Goal: Information Seeking & Learning: Find specific fact

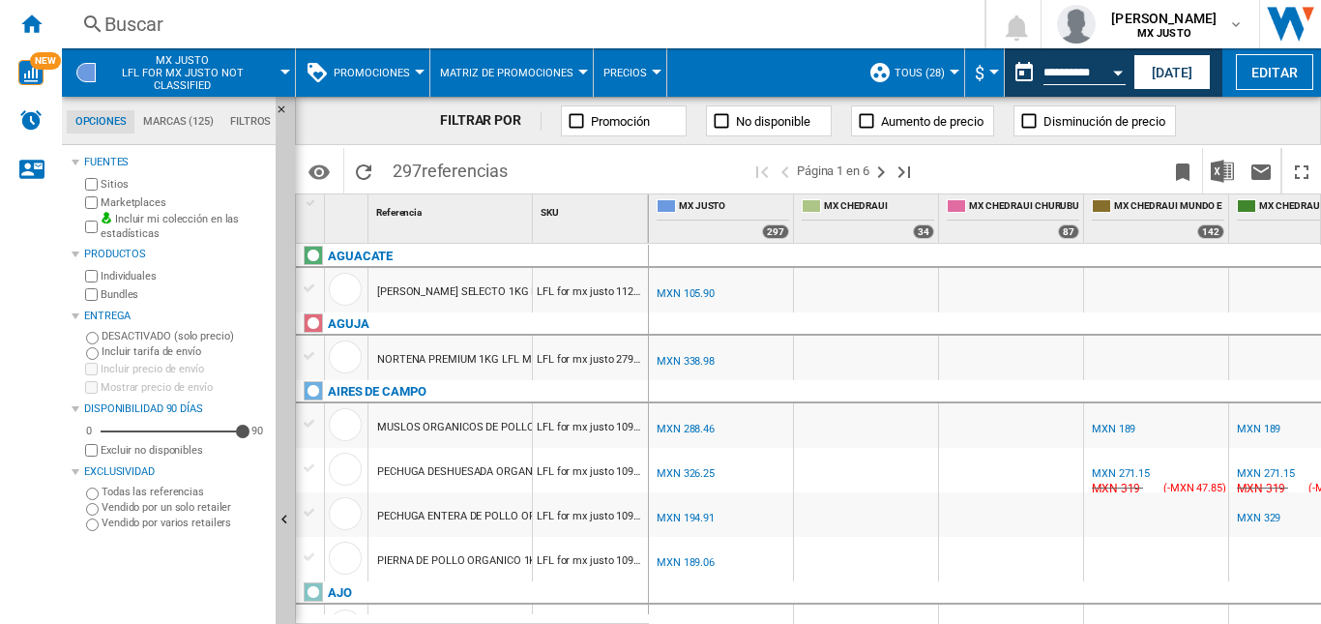
click at [161, 31] on div "Buscar" at bounding box center [519, 24] width 830 height 27
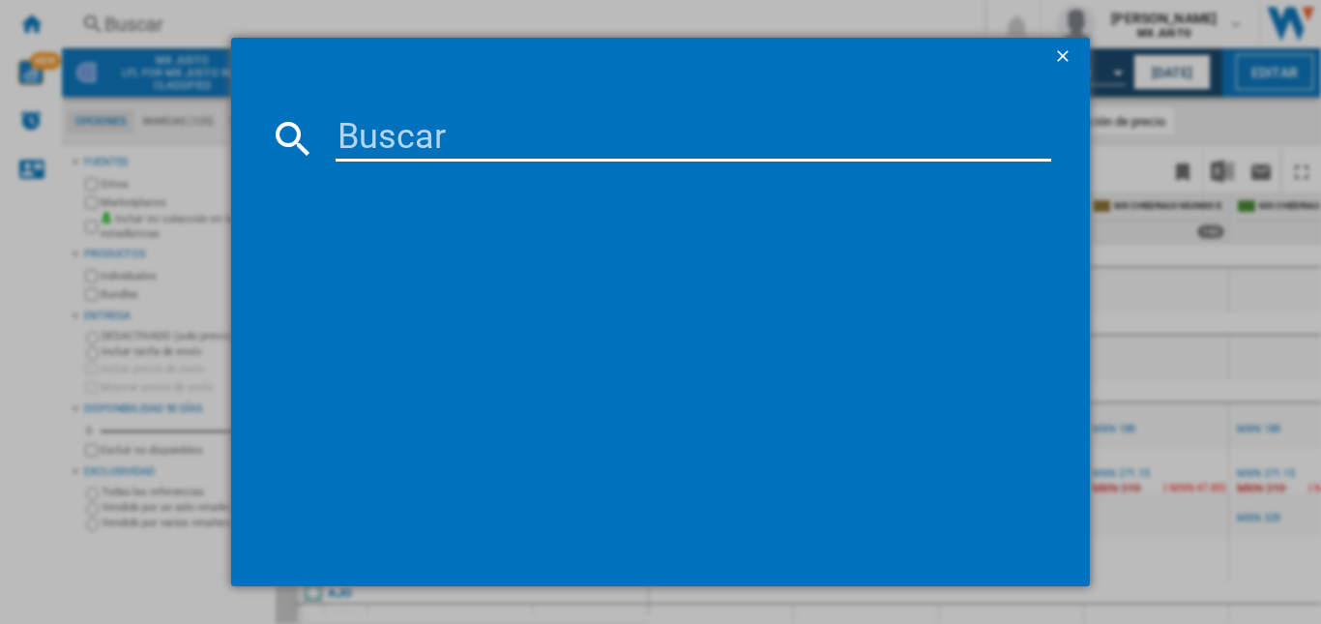
click at [455, 118] on input at bounding box center [694, 138] width 716 height 46
paste input "Milanesa de [PERSON_NAME]"
type input "Milanesa de [PERSON_NAME]"
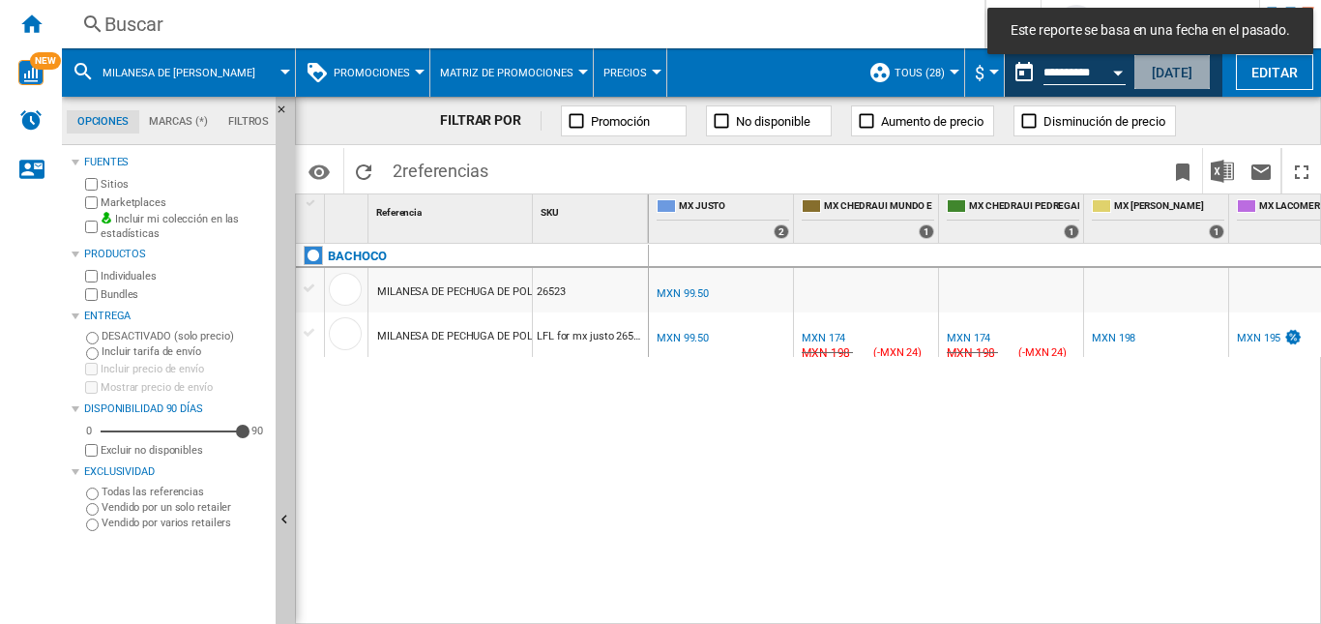
click at [1165, 67] on button "[DATE]" at bounding box center [1172, 72] width 77 height 36
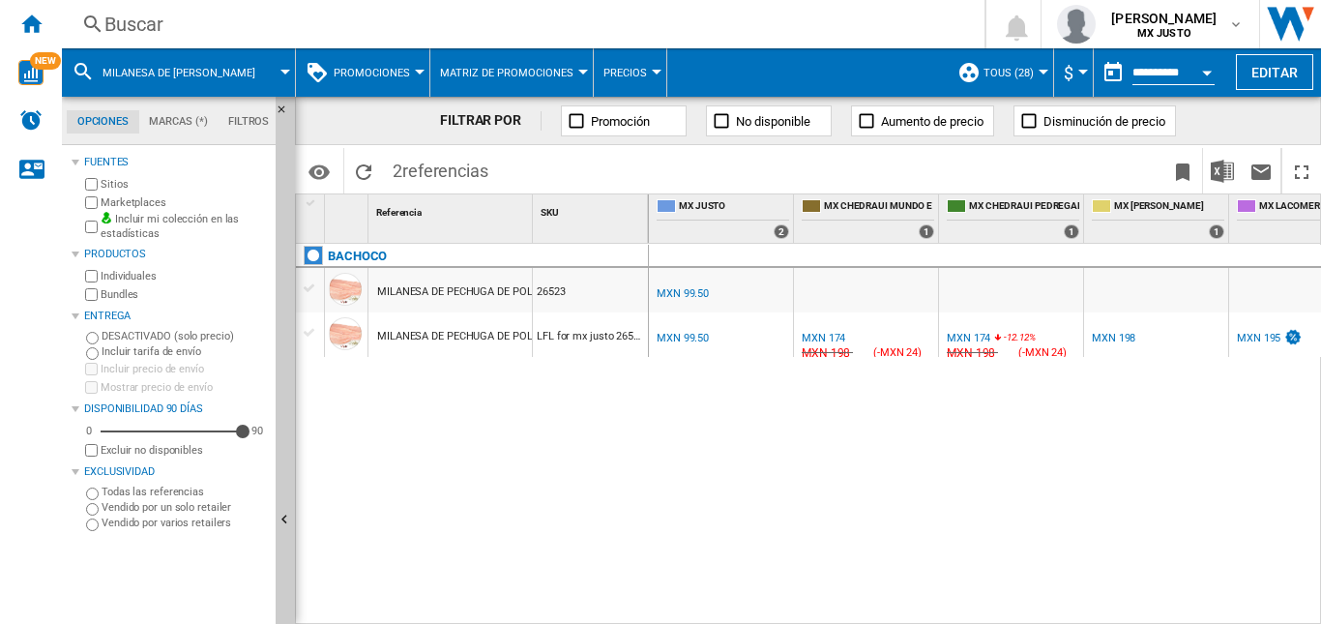
click at [697, 335] on div "MXN 99.50" at bounding box center [683, 338] width 52 height 13
click at [830, 341] on div "MXN 174" at bounding box center [824, 338] width 44 height 13
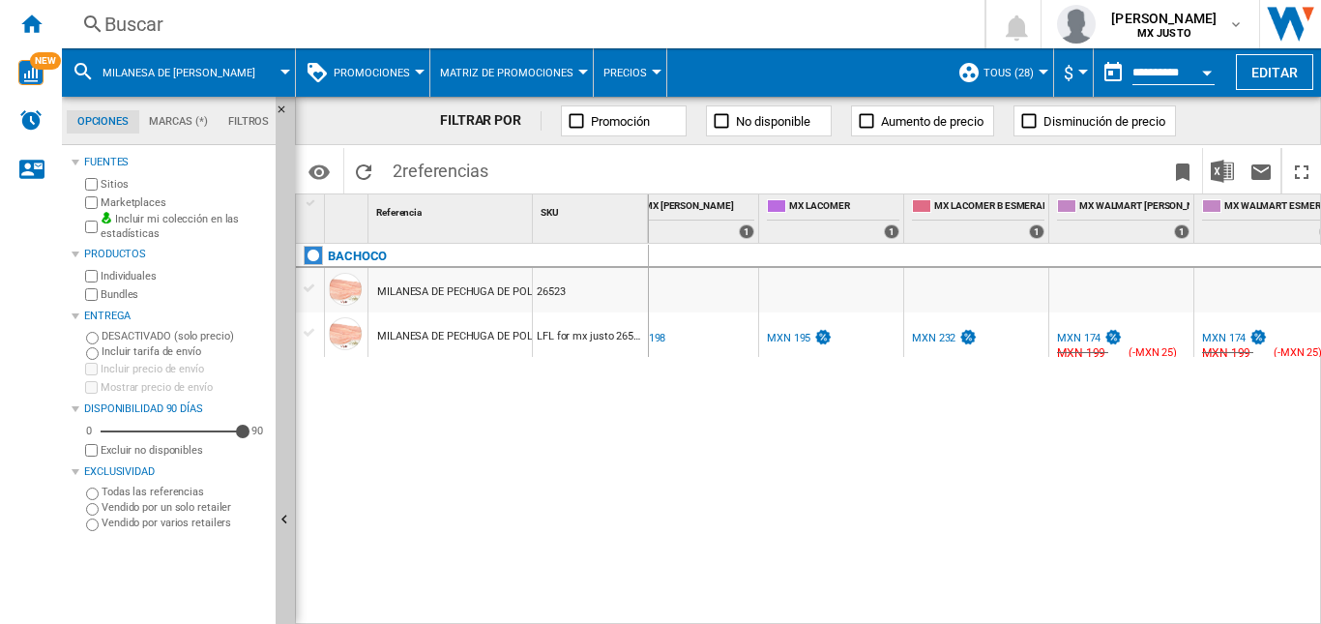
scroll to position [0, 549]
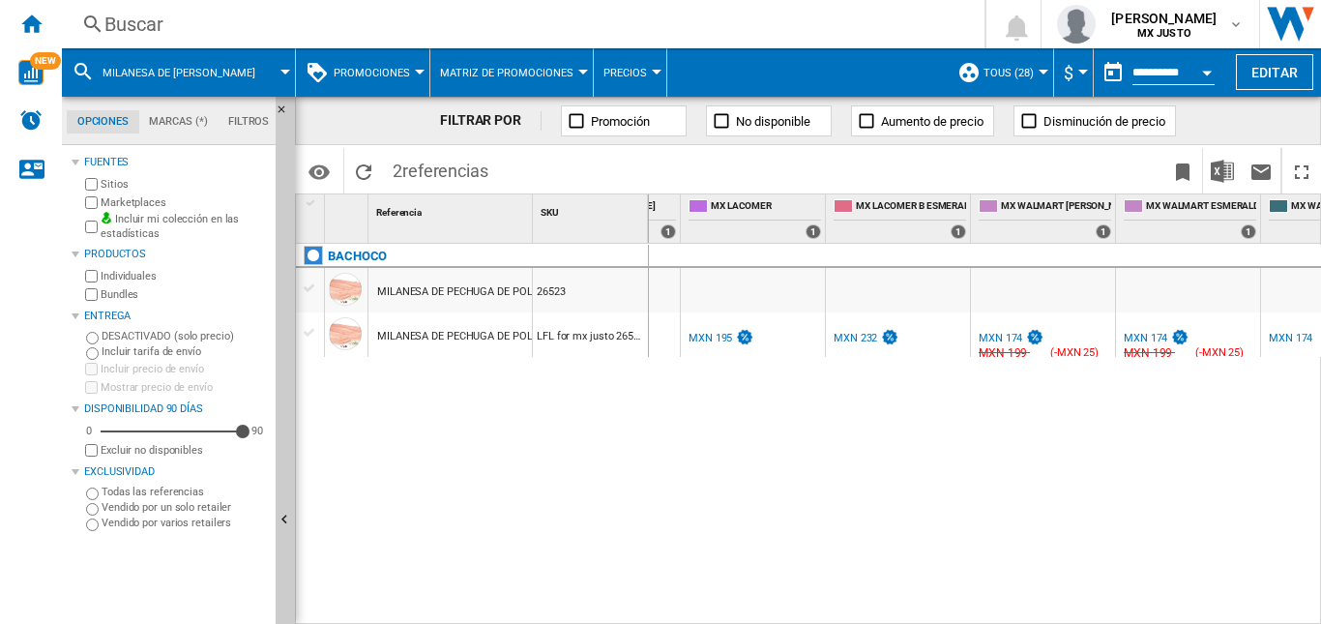
click at [724, 339] on div "MXN 195" at bounding box center [711, 338] width 44 height 13
click at [1011, 338] on div "MXN 174" at bounding box center [1001, 338] width 44 height 13
click at [218, 23] on div "Buscar" at bounding box center [519, 24] width 830 height 27
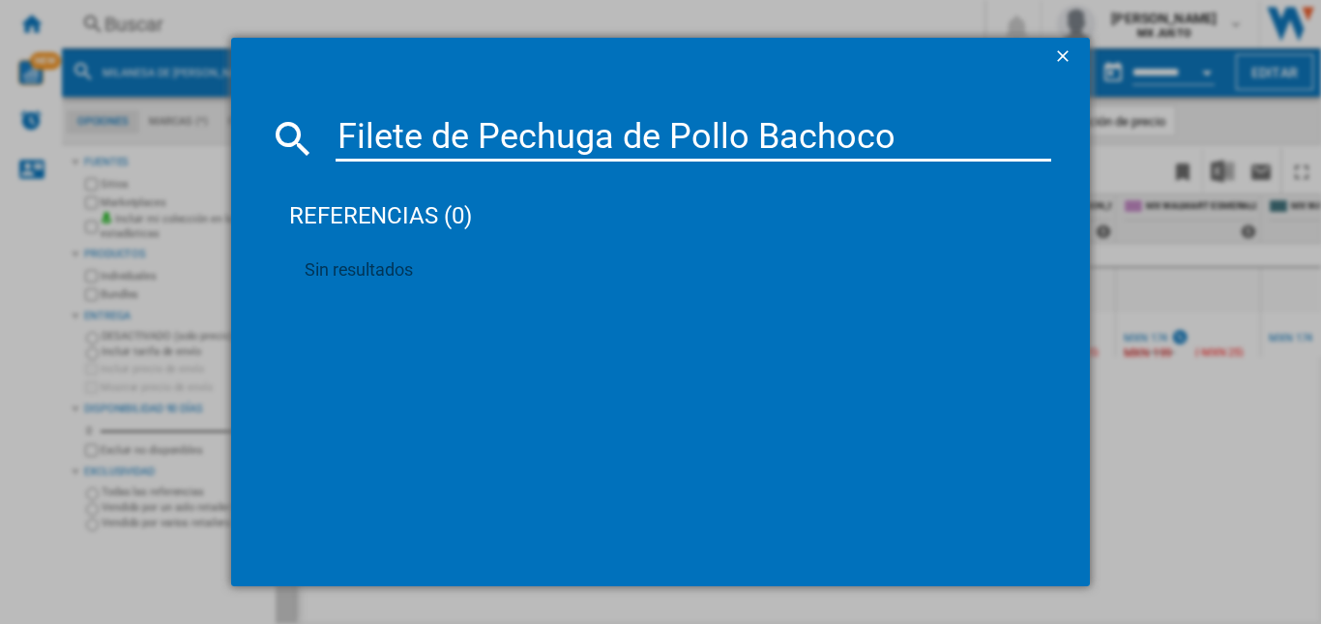
drag, startPoint x: 905, startPoint y: 138, endPoint x: 693, endPoint y: 136, distance: 211.9
click at [693, 136] on input "Filete de Pechuga de Pollo Bachoco" at bounding box center [694, 138] width 716 height 46
type input "Filete de Pechuga"
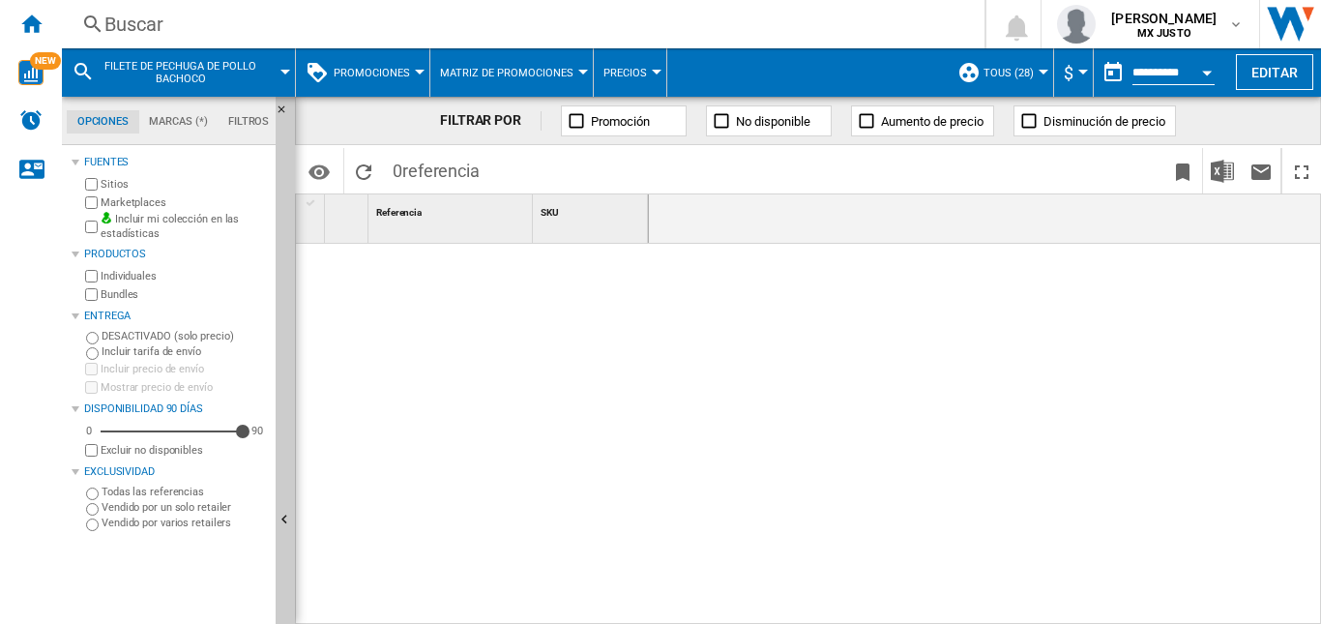
click at [280, 60] on div "Filete de Pechuga de Pollo Bachoco" at bounding box center [179, 72] width 214 height 48
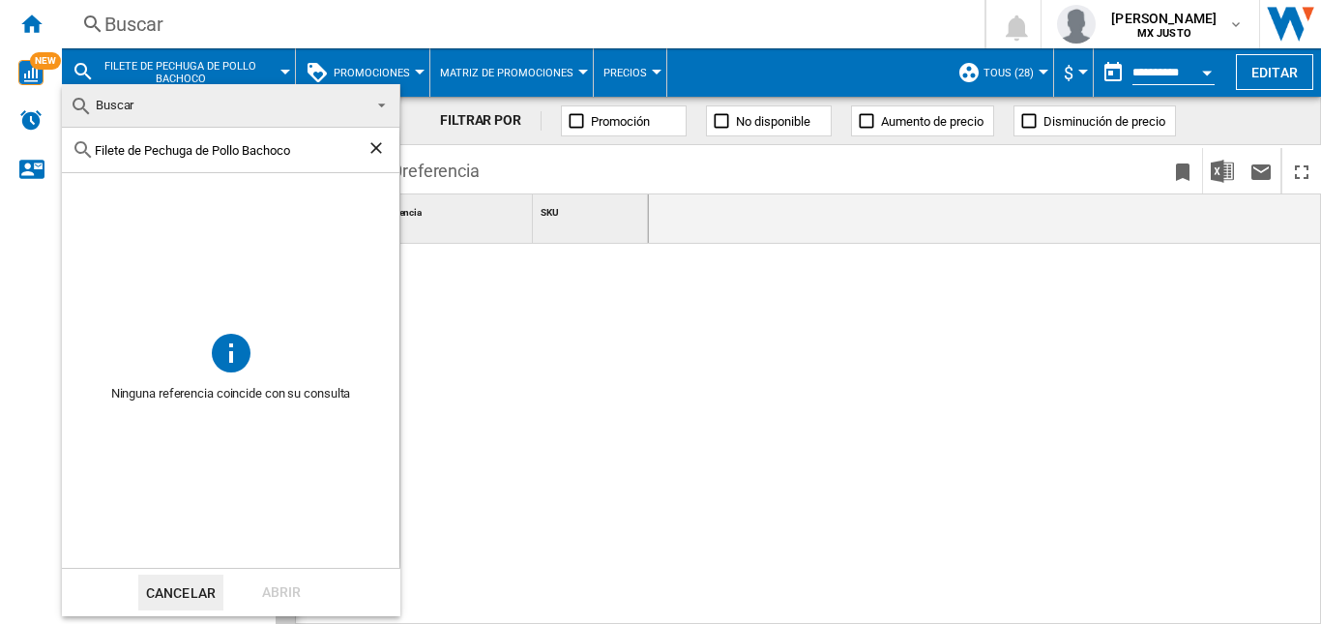
drag, startPoint x: 134, startPoint y: 147, endPoint x: 66, endPoint y: 152, distance: 67.9
click at [66, 152] on div "Filete de Pechuga de Pollo Bachoco" at bounding box center [231, 150] width 338 height 45
drag, startPoint x: 258, startPoint y: 149, endPoint x: 274, endPoint y: 141, distance: 17.3
click at [245, 149] on input "Filete de Pechuga de Pollo Bachoco" at bounding box center [231, 150] width 272 height 15
click at [374, 141] on ng-md-icon "Borrar búsqueda" at bounding box center [378, 149] width 23 height 23
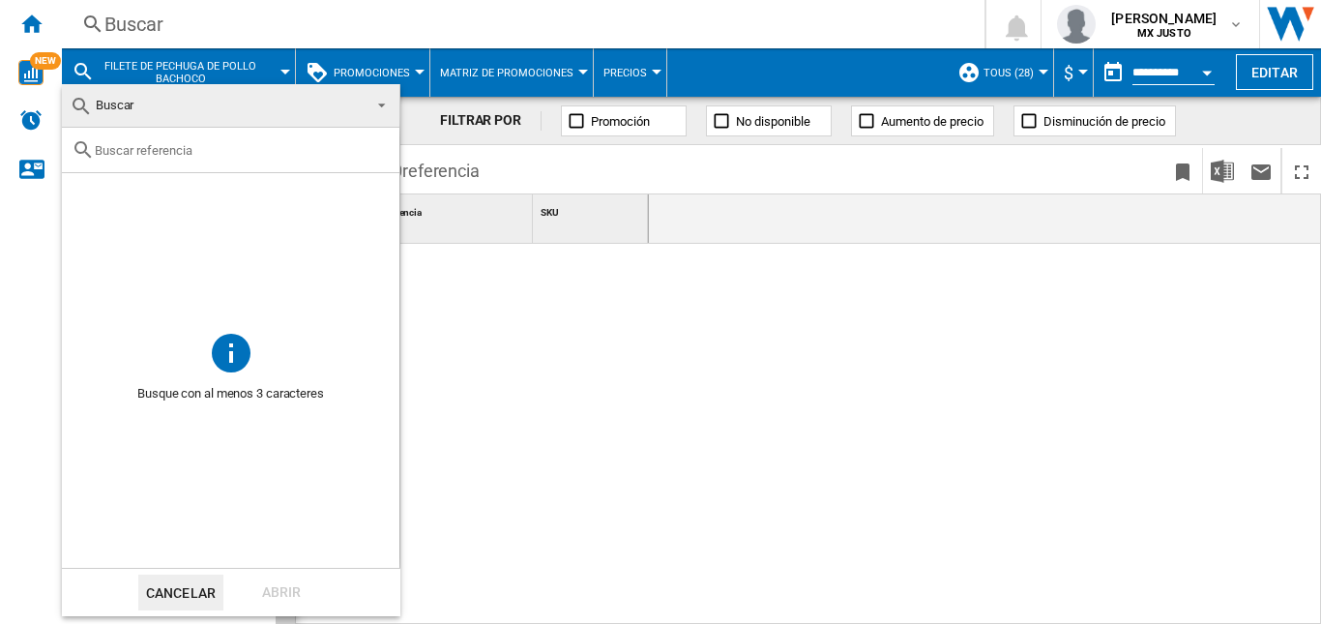
click at [389, 106] on md-select-value "Buscar" at bounding box center [231, 106] width 338 height 44
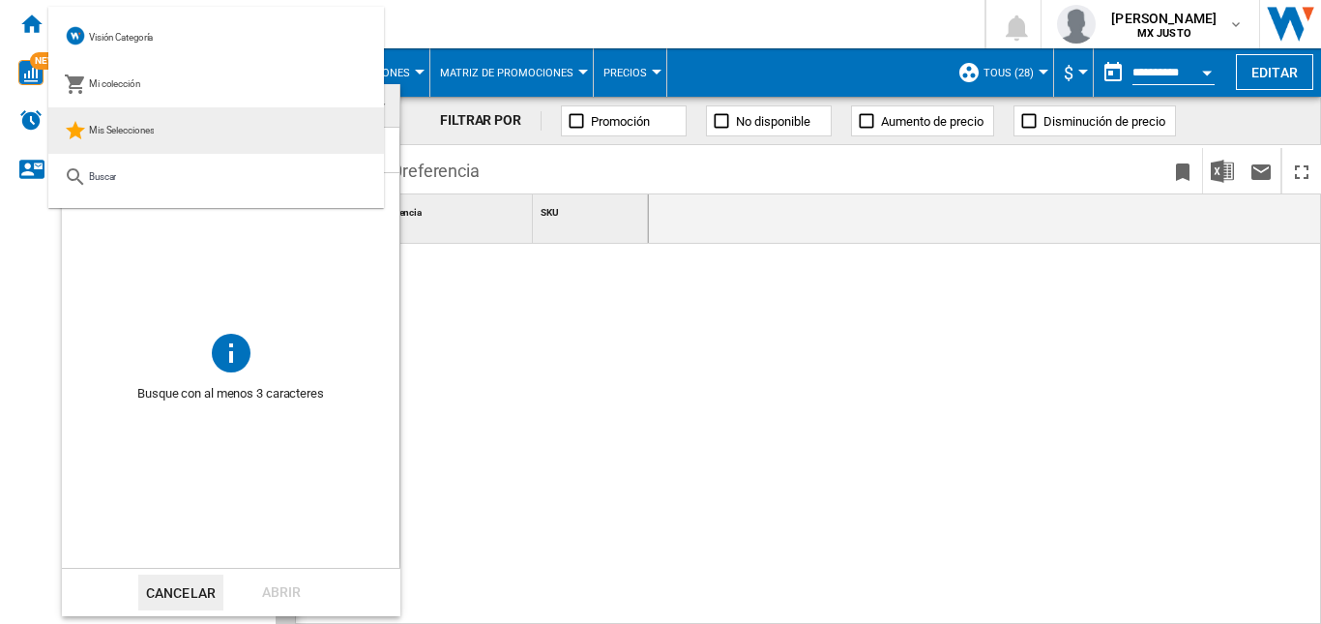
click at [119, 126] on span "Mis Selecciones" at bounding box center [122, 130] width 66 height 11
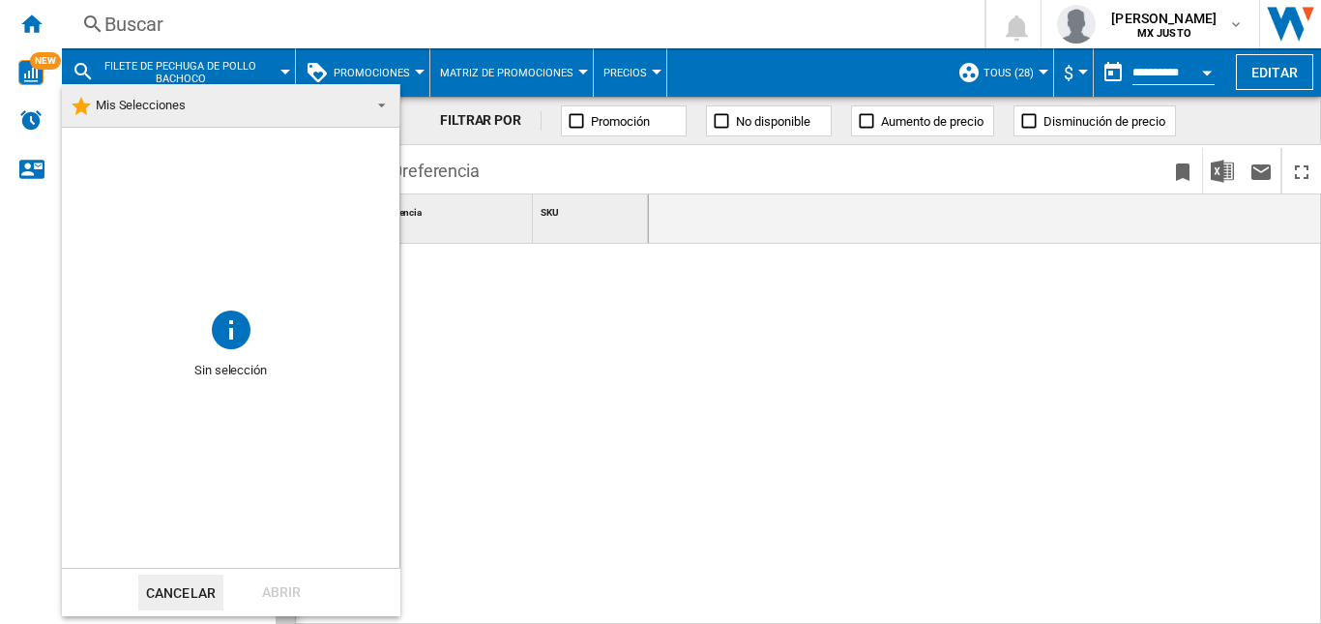
click at [348, 112] on span "Mis Selecciones" at bounding box center [215, 105] width 291 height 27
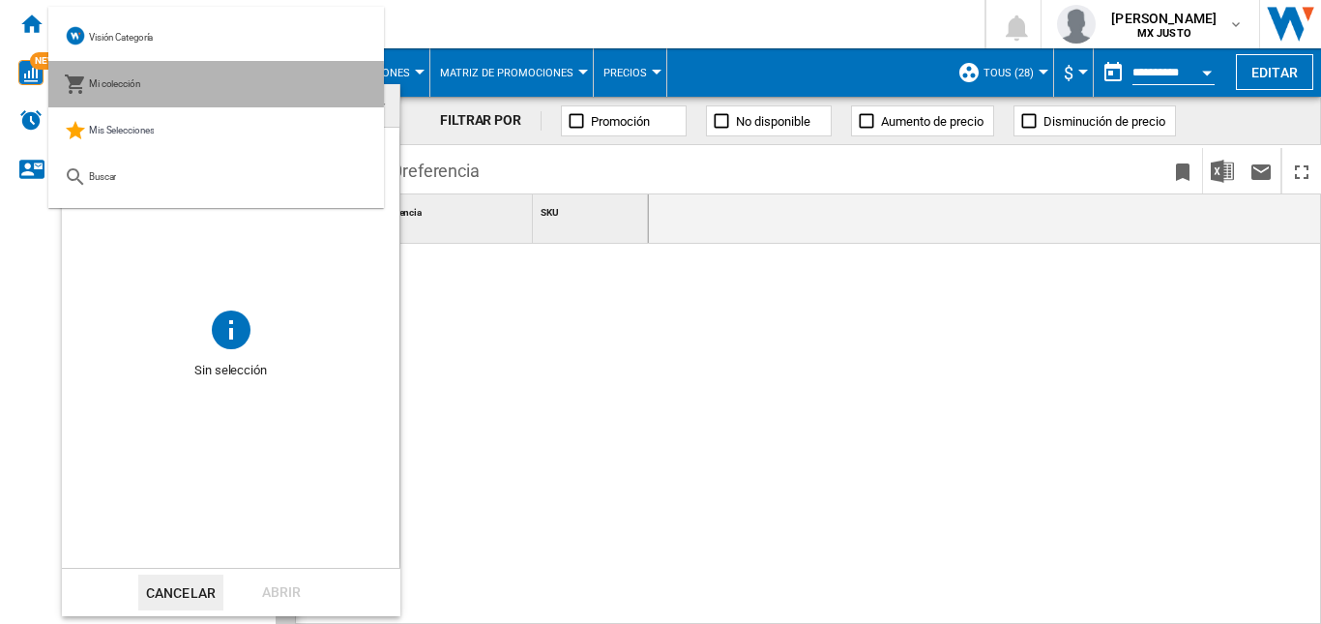
click at [139, 84] on span "Mi colección" at bounding box center [114, 83] width 51 height 11
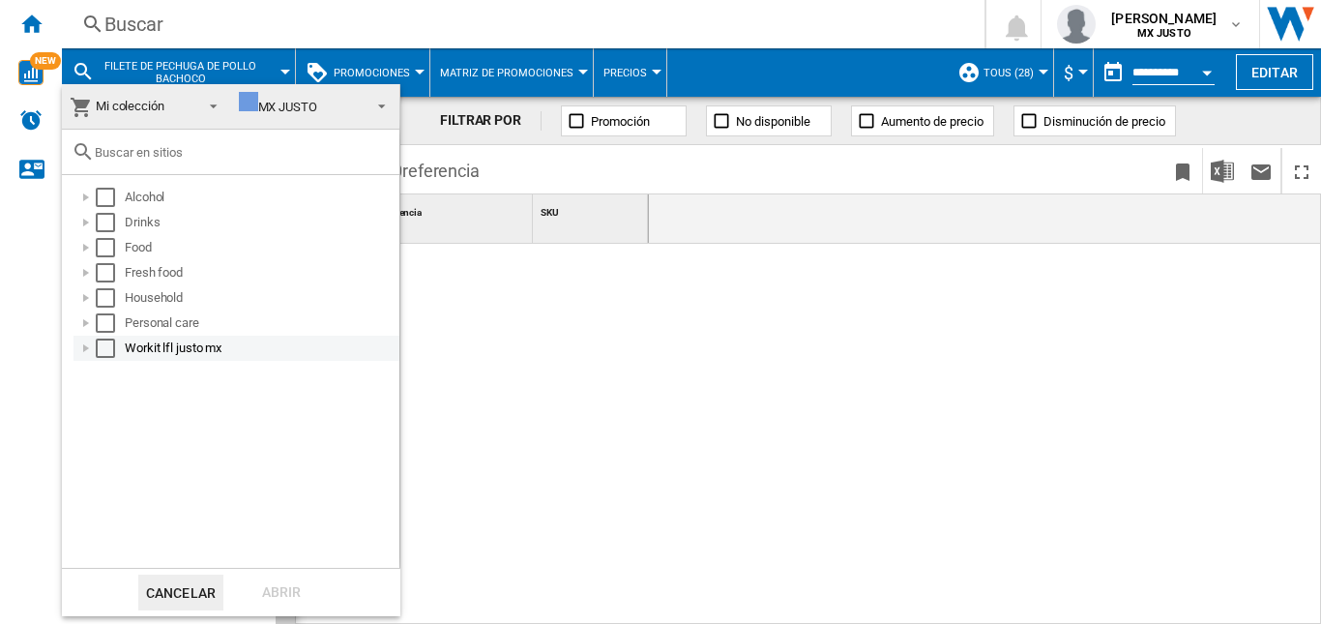
click at [87, 348] on div at bounding box center [85, 348] width 19 height 19
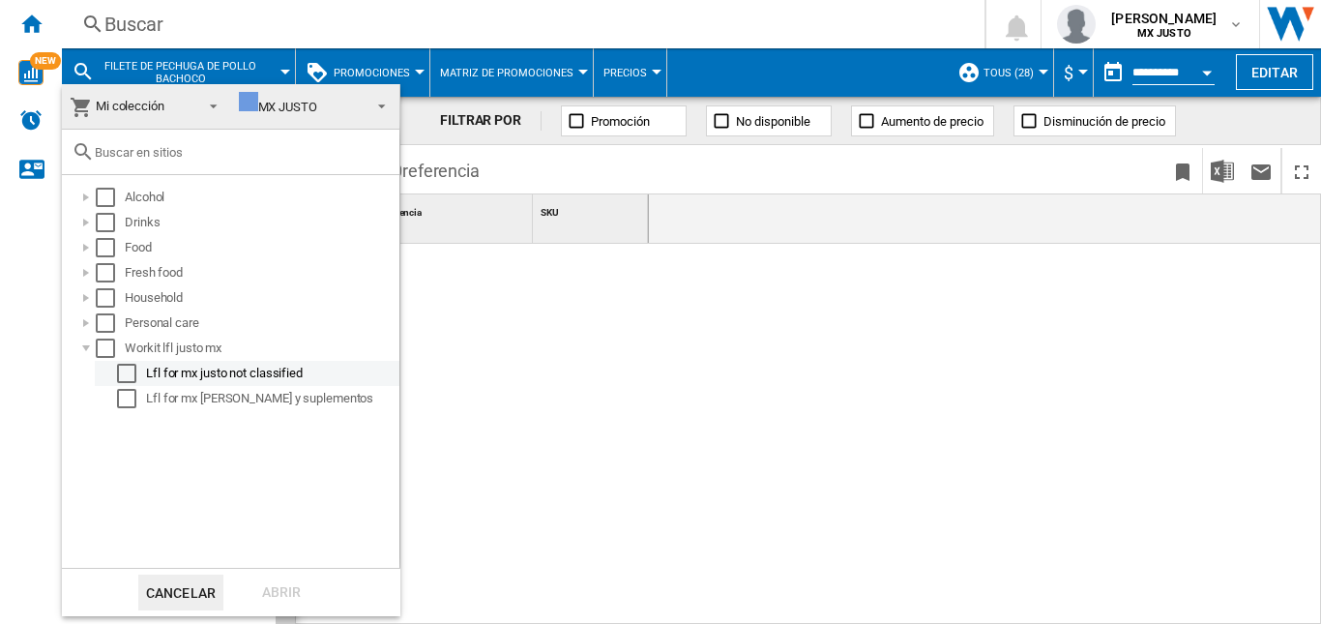
click at [136, 371] on md-checkbox "Select" at bounding box center [131, 373] width 29 height 19
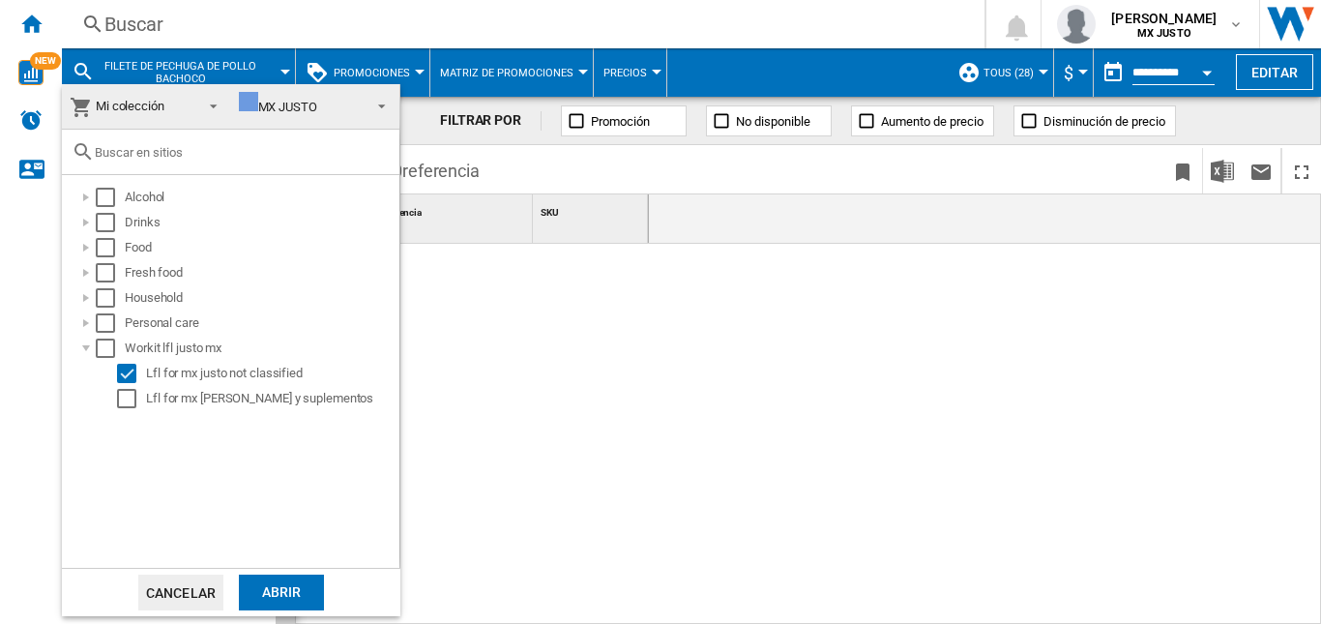
click at [288, 580] on div "Abrir" at bounding box center [281, 593] width 85 height 36
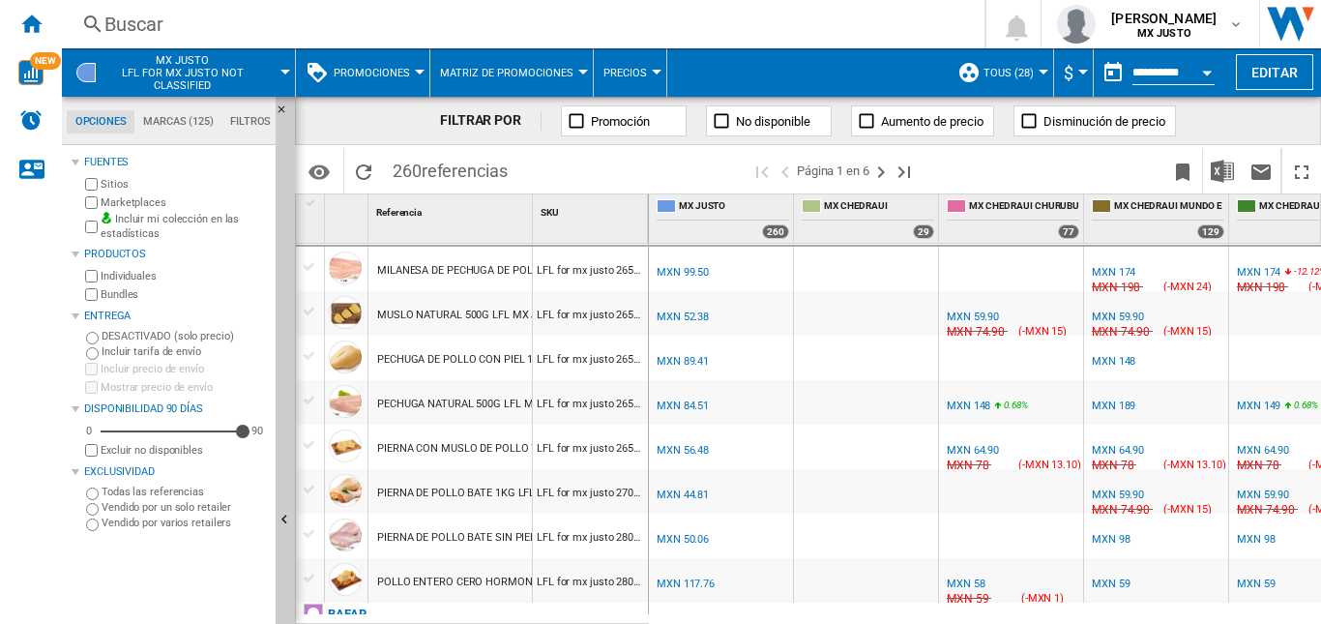
scroll to position [1064, 0]
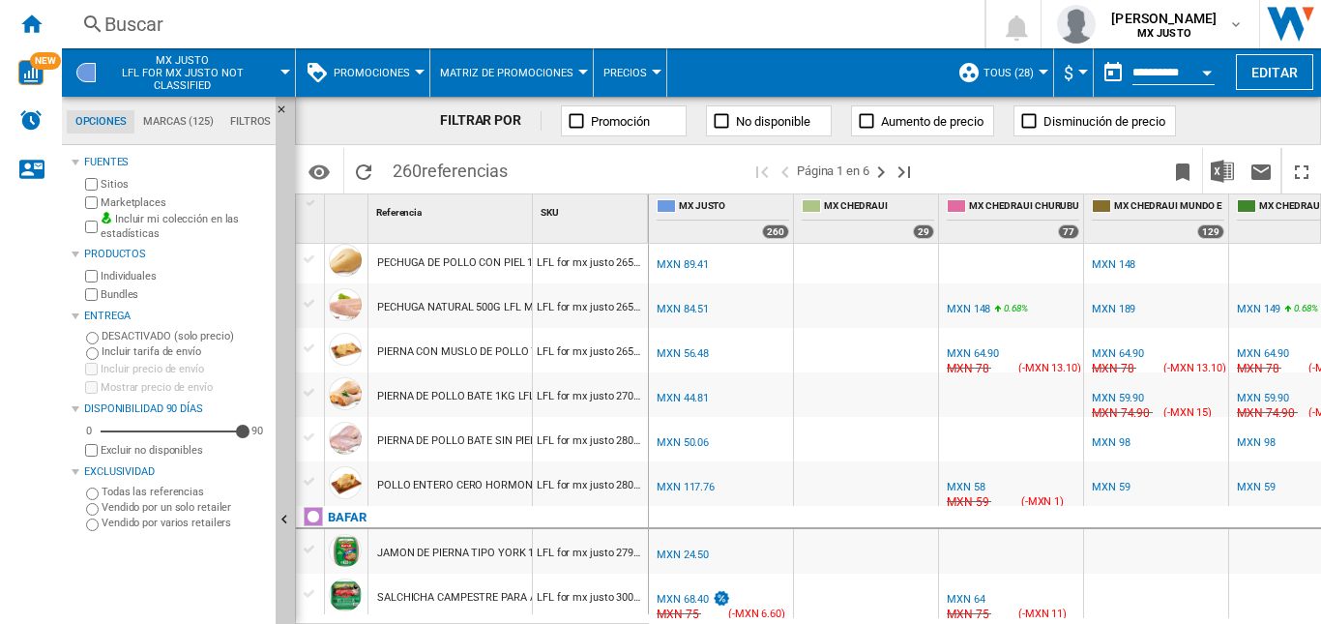
click at [979, 306] on div "MXN 148" at bounding box center [969, 309] width 44 height 13
click at [690, 310] on div "MXN 84.51" at bounding box center [683, 309] width 52 height 13
drag, startPoint x: 647, startPoint y: 307, endPoint x: 553, endPoint y: 305, distance: 93.9
click at [553, 305] on div "LFL for mx justo 26522" at bounding box center [590, 305] width 115 height 45
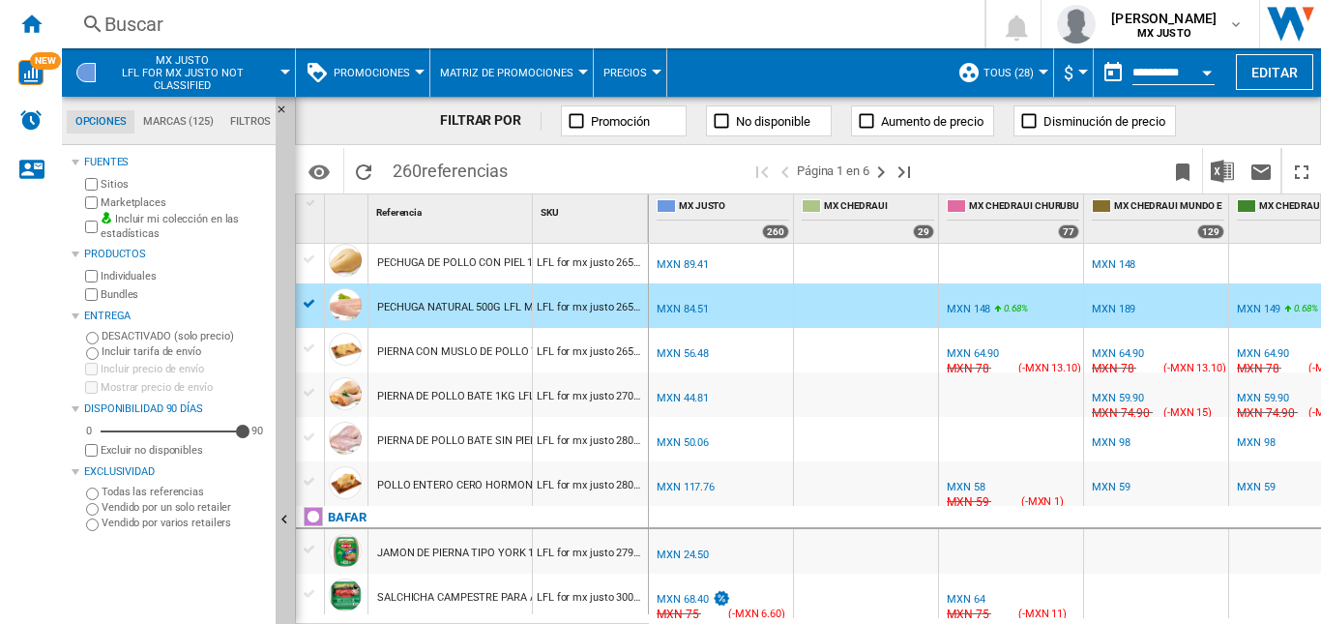
drag, startPoint x: 539, startPoint y: 304, endPoint x: 634, endPoint y: 312, distance: 95.1
click at [634, 312] on div "LFL for mx justo 26522" at bounding box center [590, 305] width 115 height 45
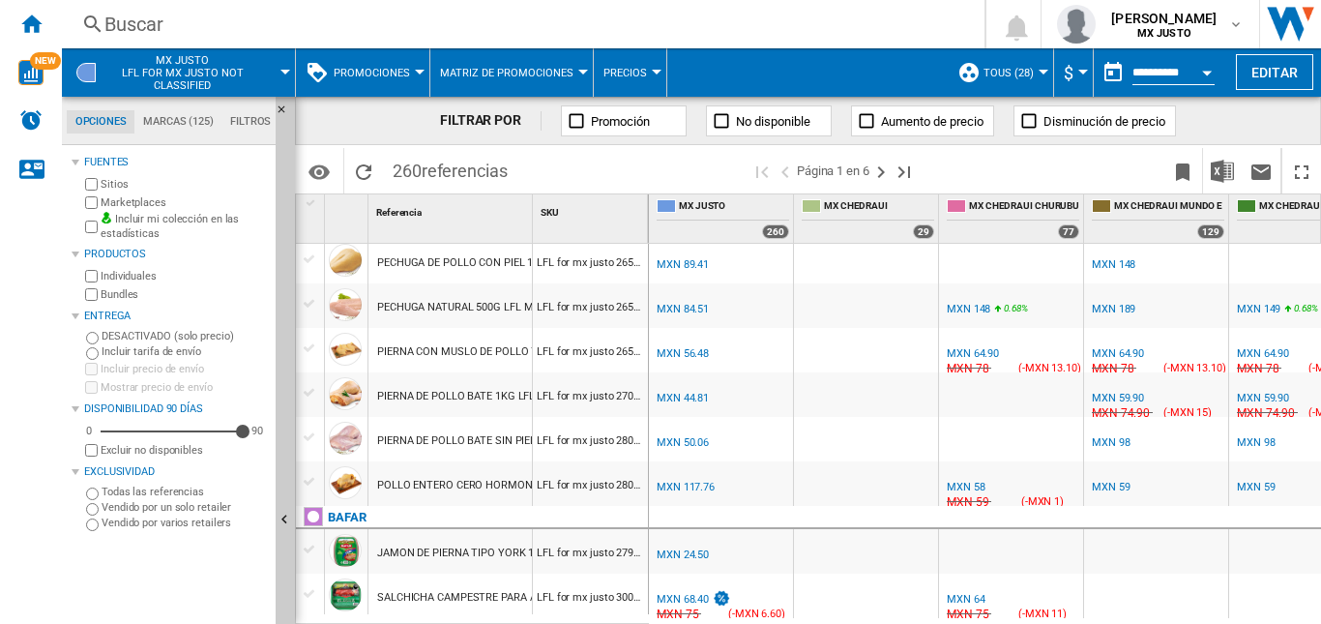
drag, startPoint x: 633, startPoint y: 305, endPoint x: 540, endPoint y: 303, distance: 92.9
click at [540, 303] on div "LFL for mx justo 26522" at bounding box center [590, 305] width 115 height 45
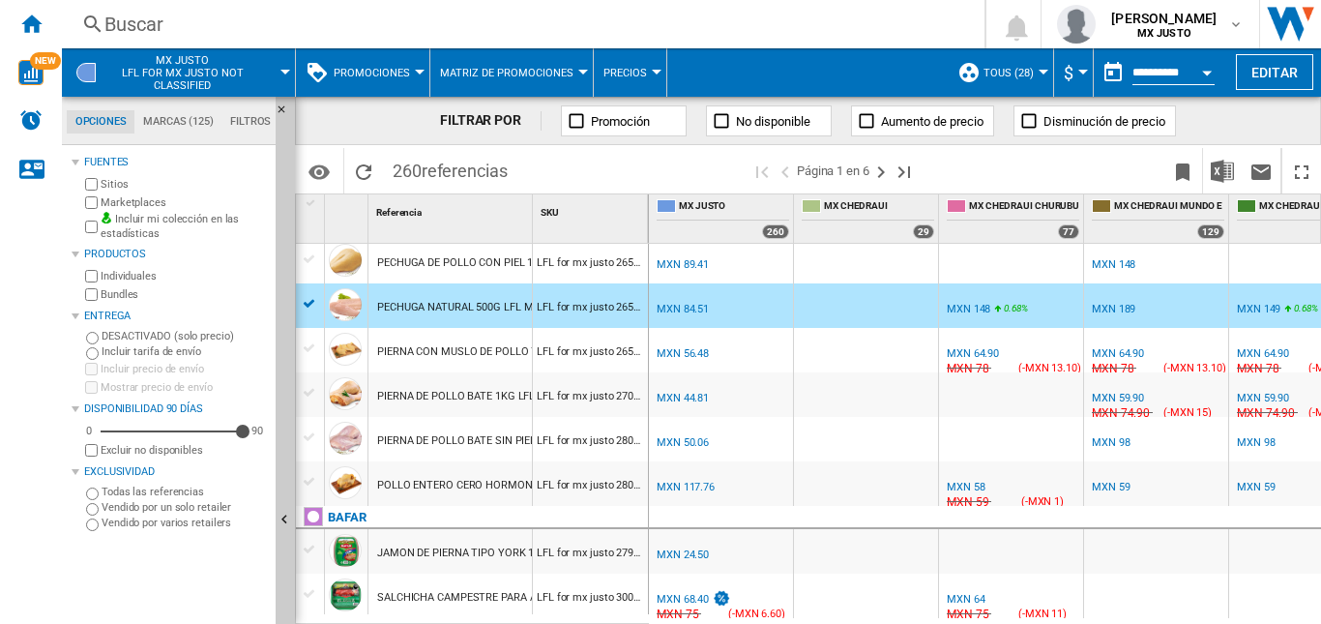
click at [693, 312] on div "MXN 84.51" at bounding box center [683, 309] width 52 height 13
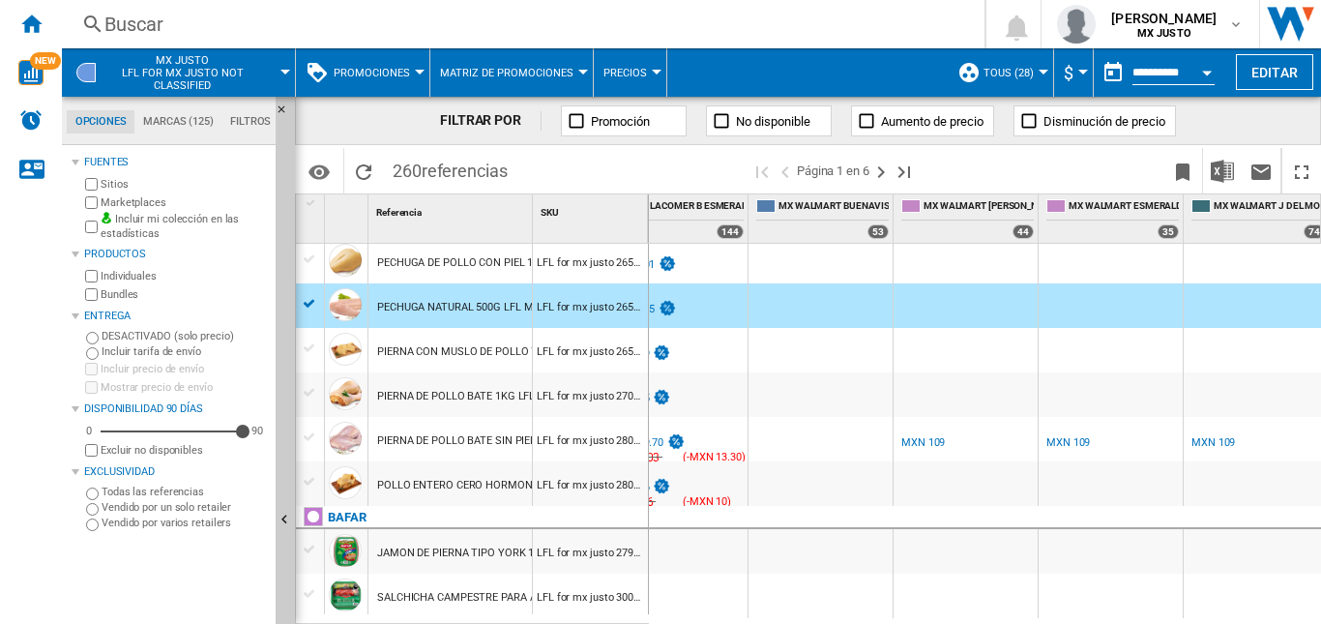
scroll to position [0, 1079]
